Goal: Task Accomplishment & Management: Use online tool/utility

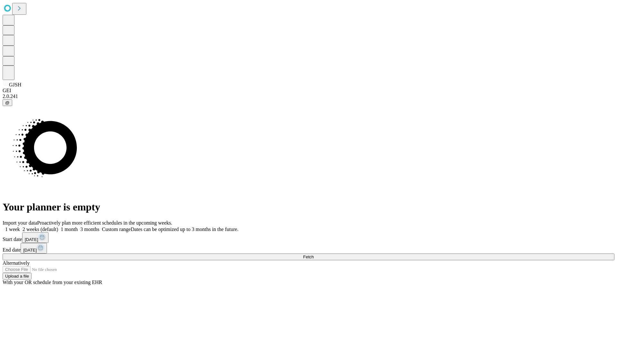
click at [314, 255] on span "Fetch" at bounding box center [308, 257] width 11 height 5
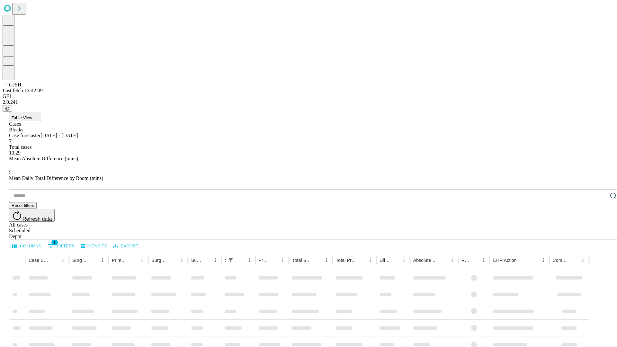
click at [601, 234] on div "Depot" at bounding box center [315, 237] width 612 height 6
